Goal: Information Seeking & Learning: Learn about a topic

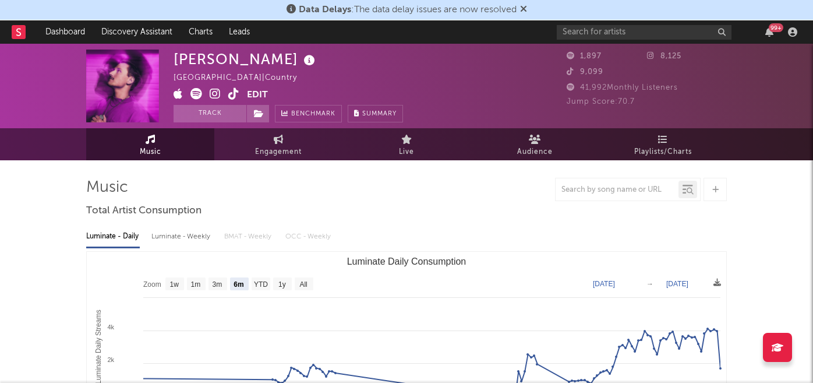
select select "6m"
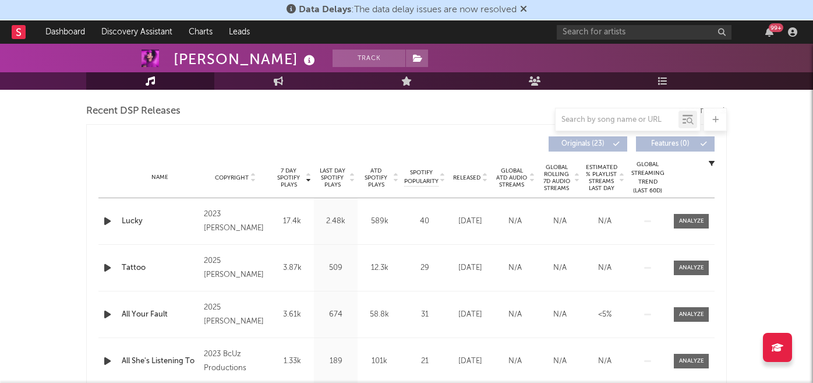
scroll to position [402, 0]
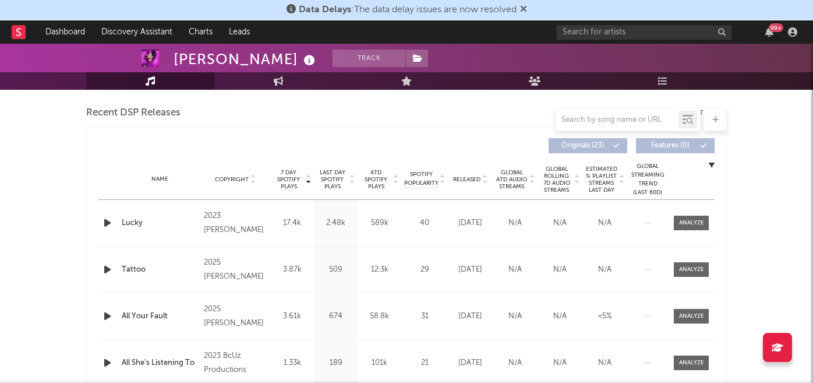
click at [460, 178] on span "Released" at bounding box center [466, 179] width 27 height 7
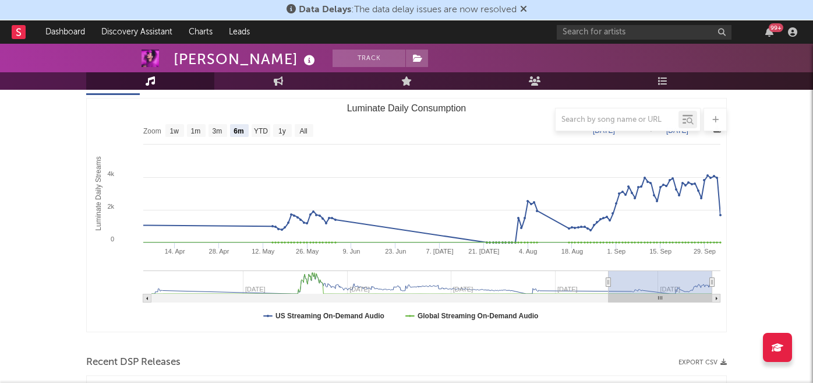
scroll to position [109, 0]
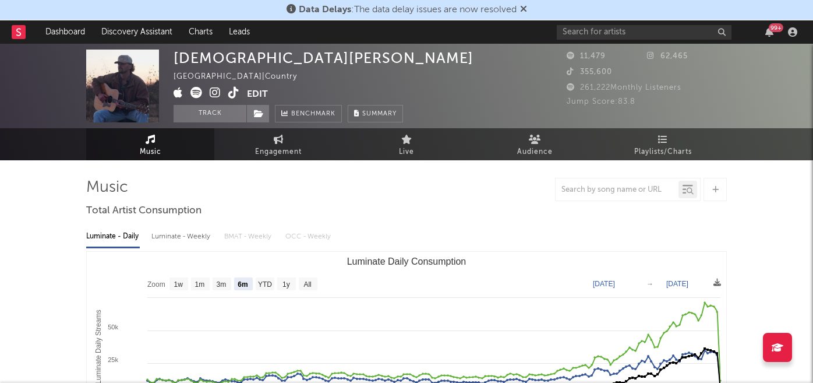
select select "6m"
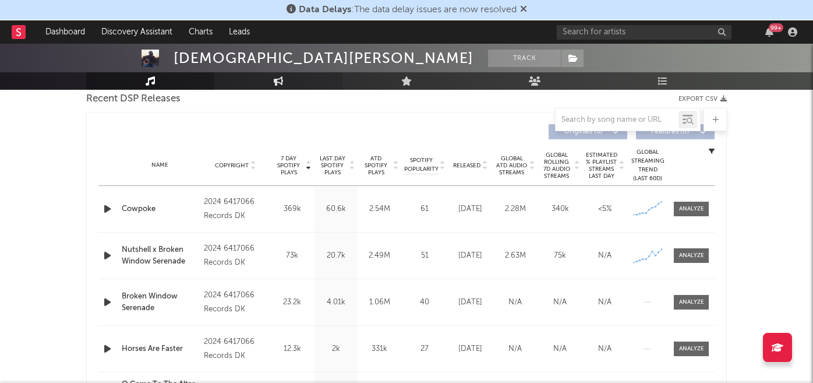
scroll to position [436, 0]
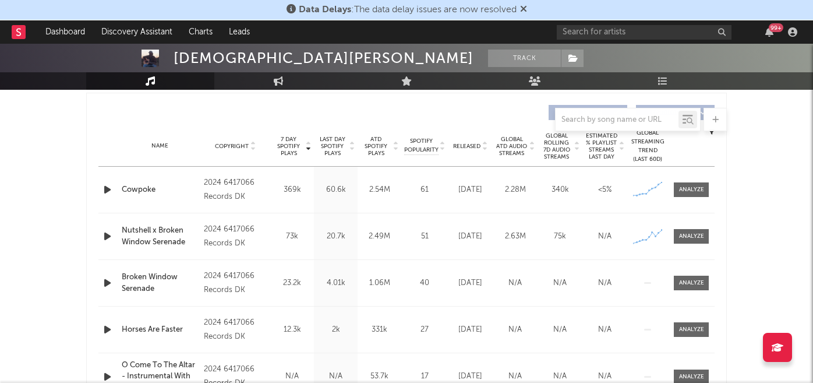
click at [479, 143] on span "Released" at bounding box center [466, 146] width 27 height 7
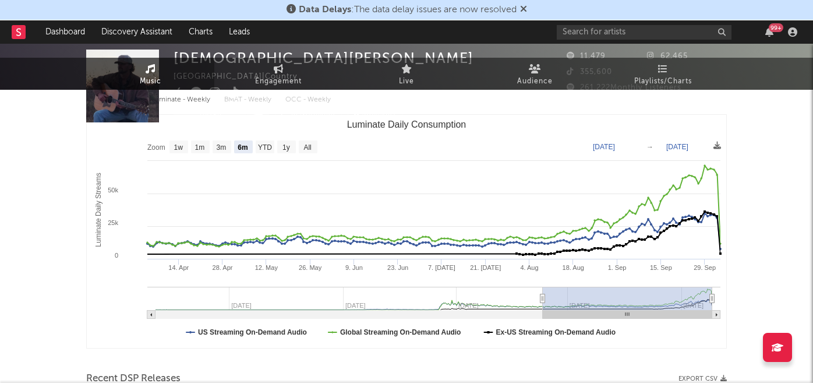
scroll to position [0, 0]
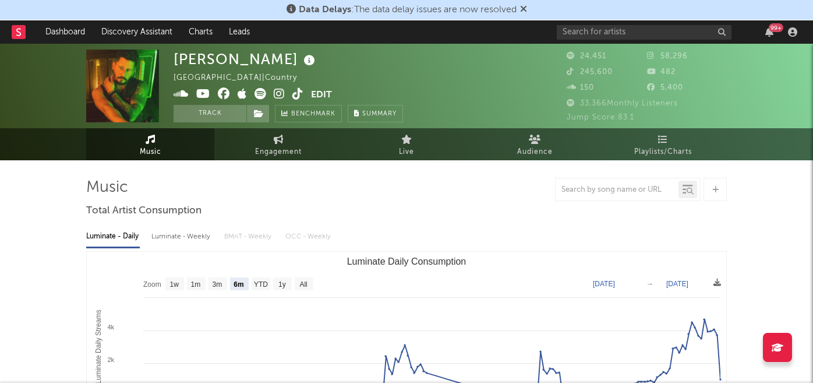
select select "6m"
click at [281, 93] on icon at bounding box center [279, 94] width 11 height 12
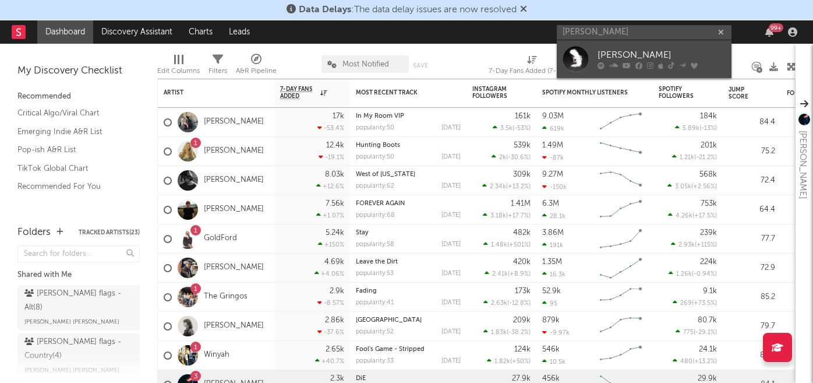
type input "ashley sienna"
click at [620, 63] on div at bounding box center [662, 65] width 128 height 7
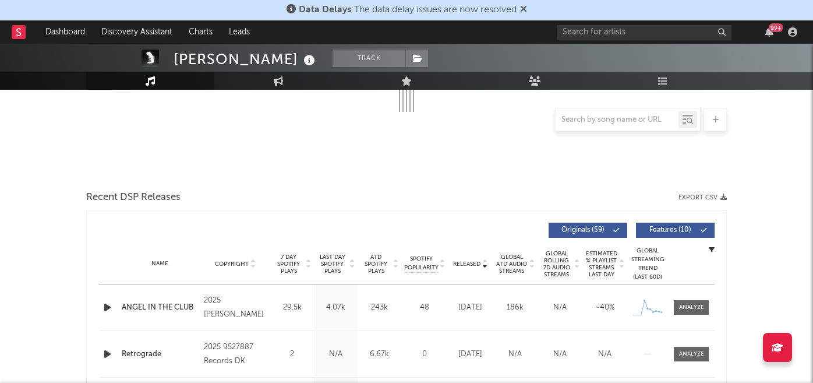
scroll to position [156, 0]
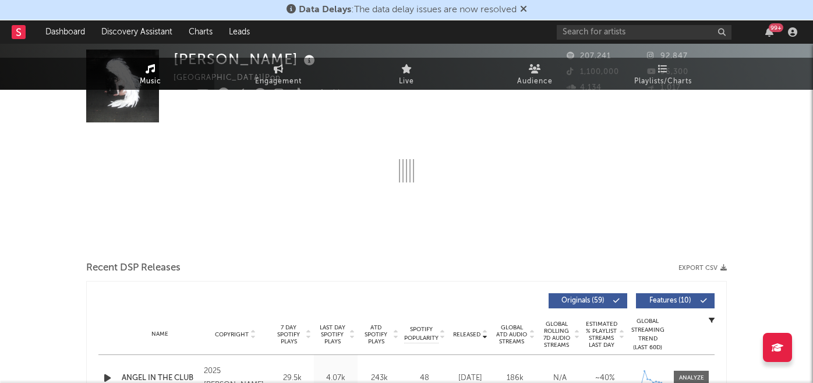
select select "6m"
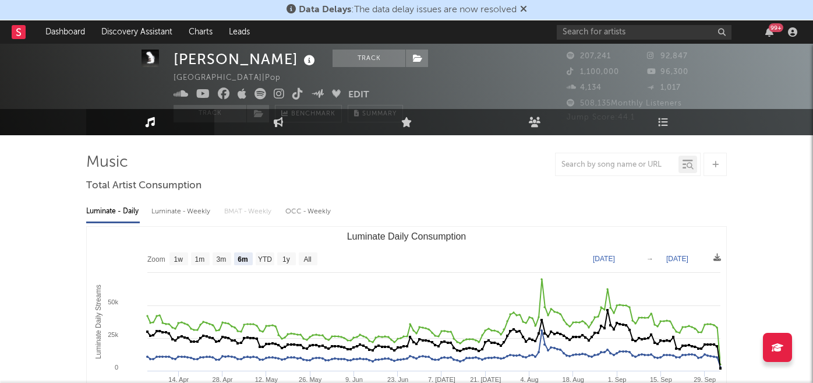
scroll to position [0, 0]
